Goal: Information Seeking & Learning: Learn about a topic

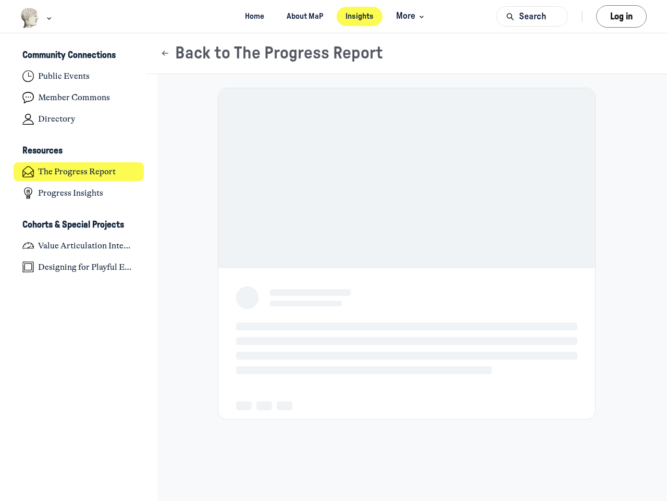
scroll to position [3422, 2050]
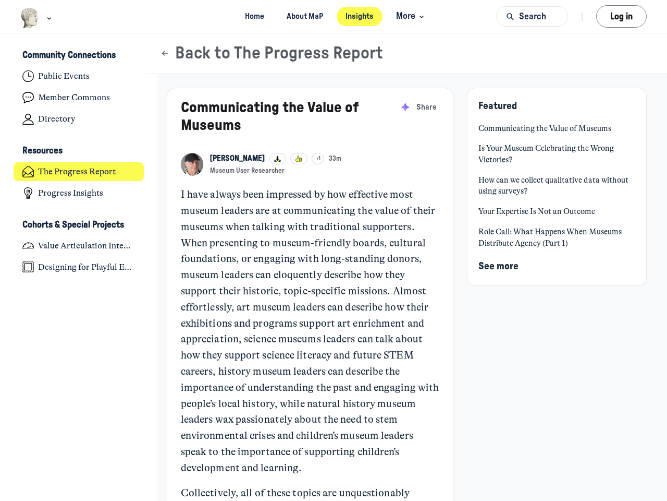
click at [334, 250] on p "I have always been impressed by how effective most museum leaders are at commun…" at bounding box center [310, 331] width 259 height 289
click at [30, 18] on img "Main navigation bar" at bounding box center [29, 18] width 19 height 20
click at [410, 16] on span "More" at bounding box center [411, 16] width 31 height 14
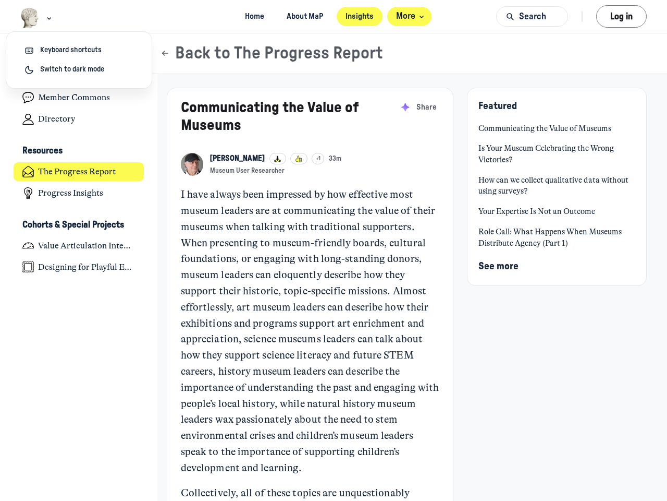
click at [532, 16] on button "Search" at bounding box center [532, 16] width 72 height 20
click at [79, 162] on link "The Progress Report" at bounding box center [79, 171] width 131 height 19
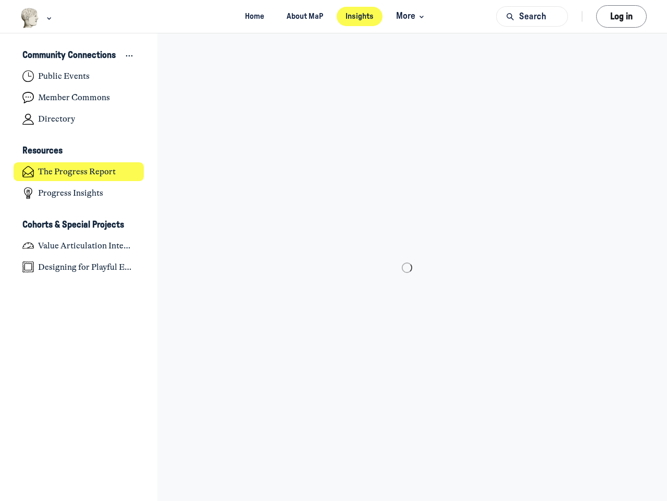
click at [79, 56] on h3 "Community Connections" at bounding box center [68, 55] width 93 height 11
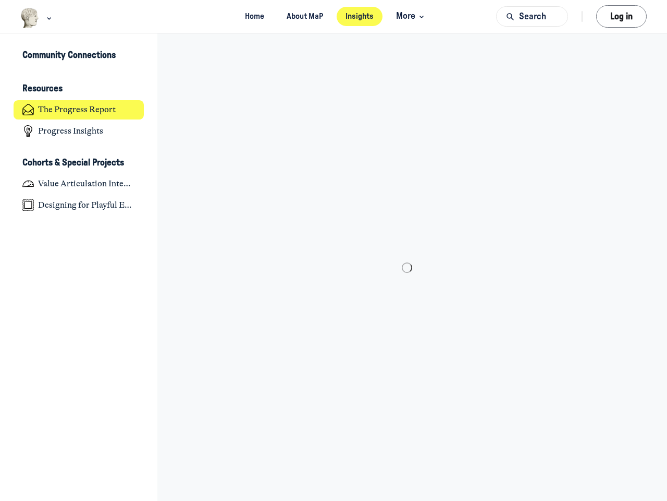
click at [79, 151] on div "Community Connections Resources The Progress Report Progress Insights Cohorts &…" at bounding box center [78, 130] width 157 height 167
